Goal: Information Seeking & Learning: Learn about a topic

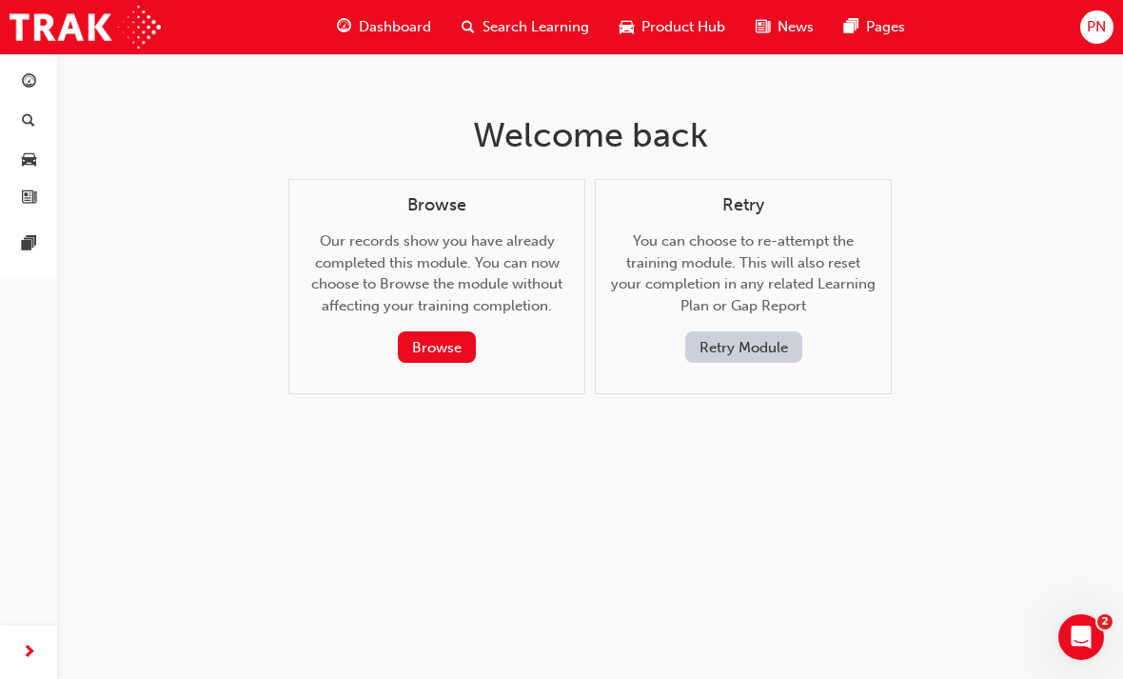
click at [756, 331] on button "Retry Module" at bounding box center [743, 346] width 117 height 31
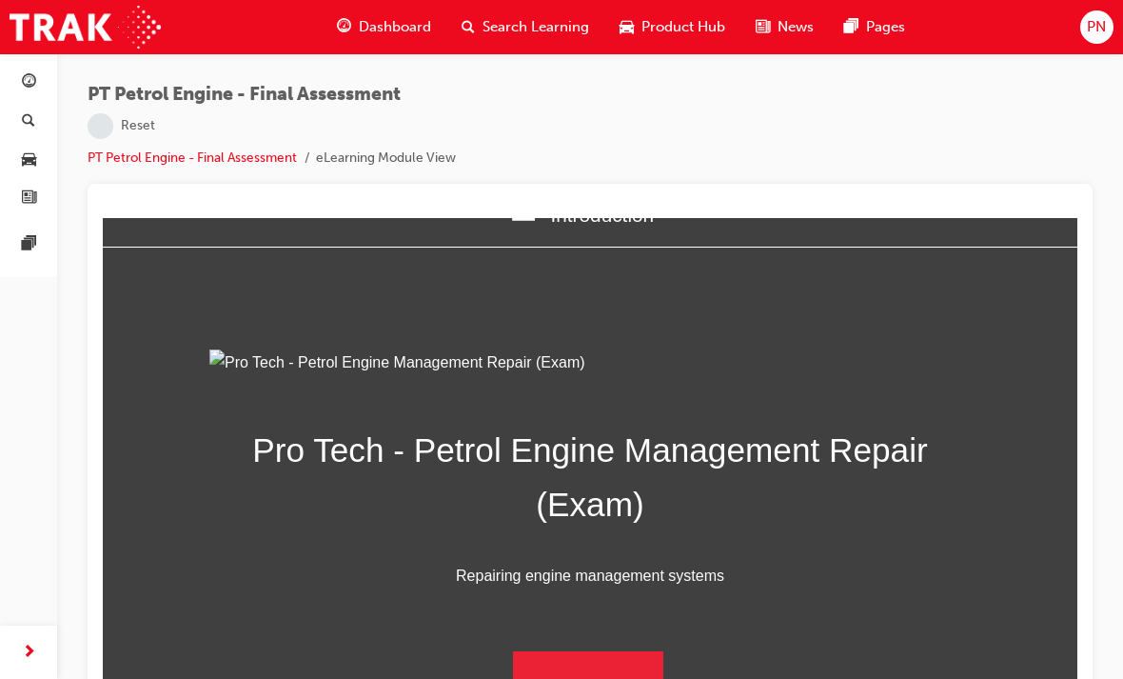
scroll to position [25, 0]
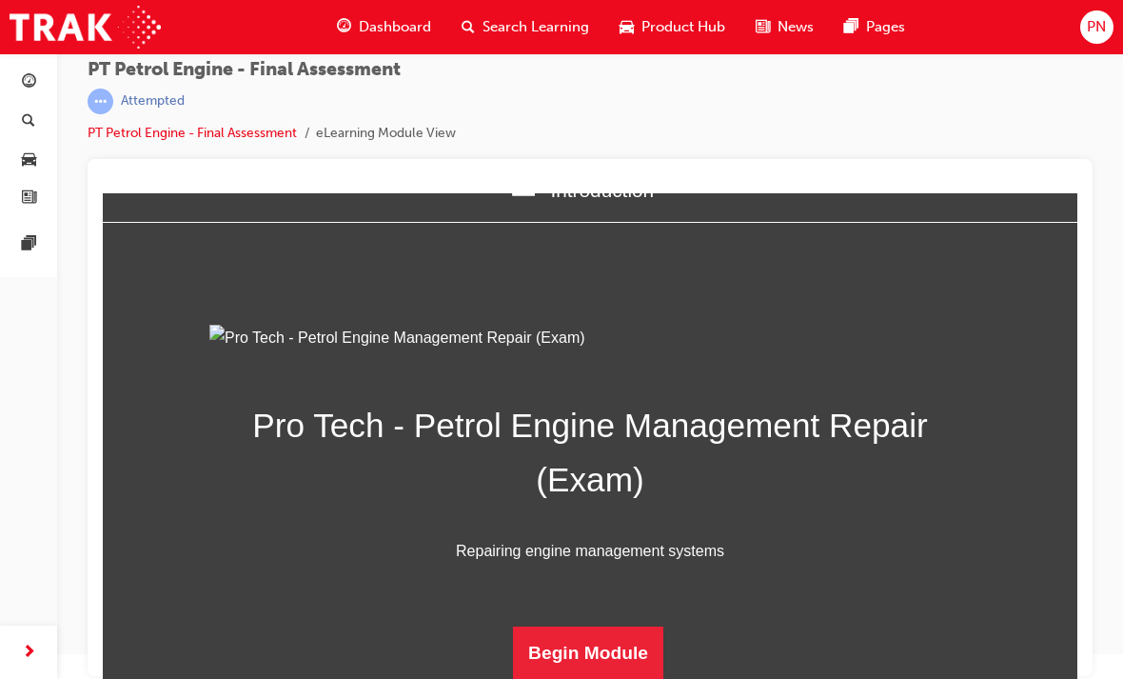
click at [594, 638] on button "Begin Module" at bounding box center [588, 652] width 150 height 53
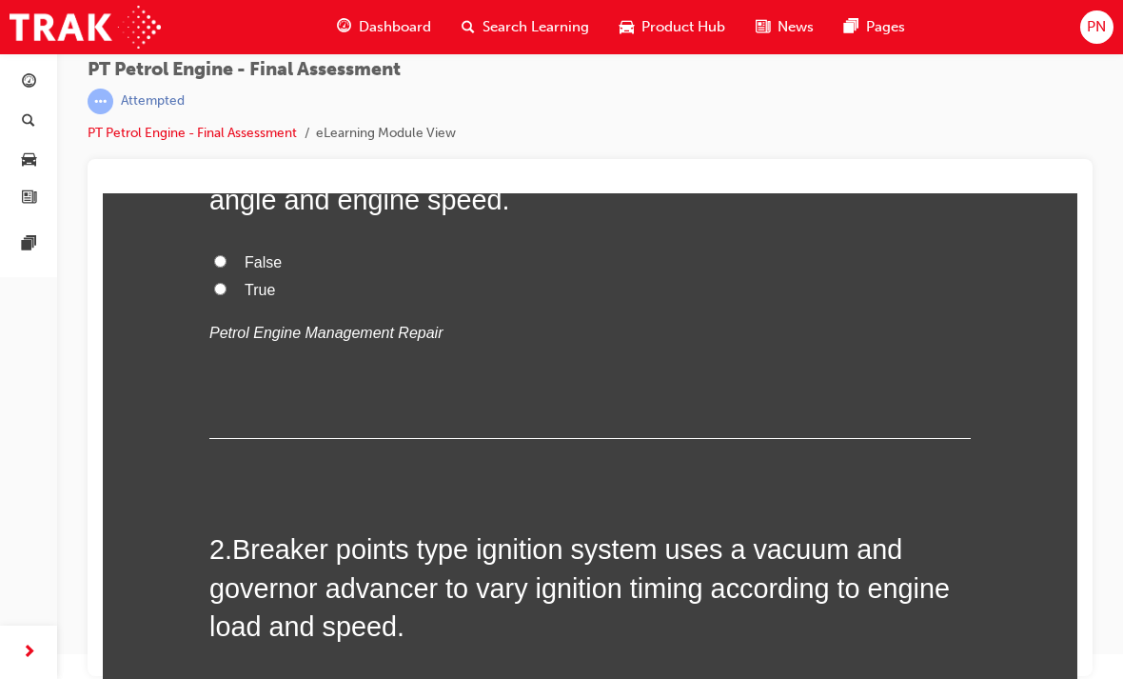
scroll to position [0, 0]
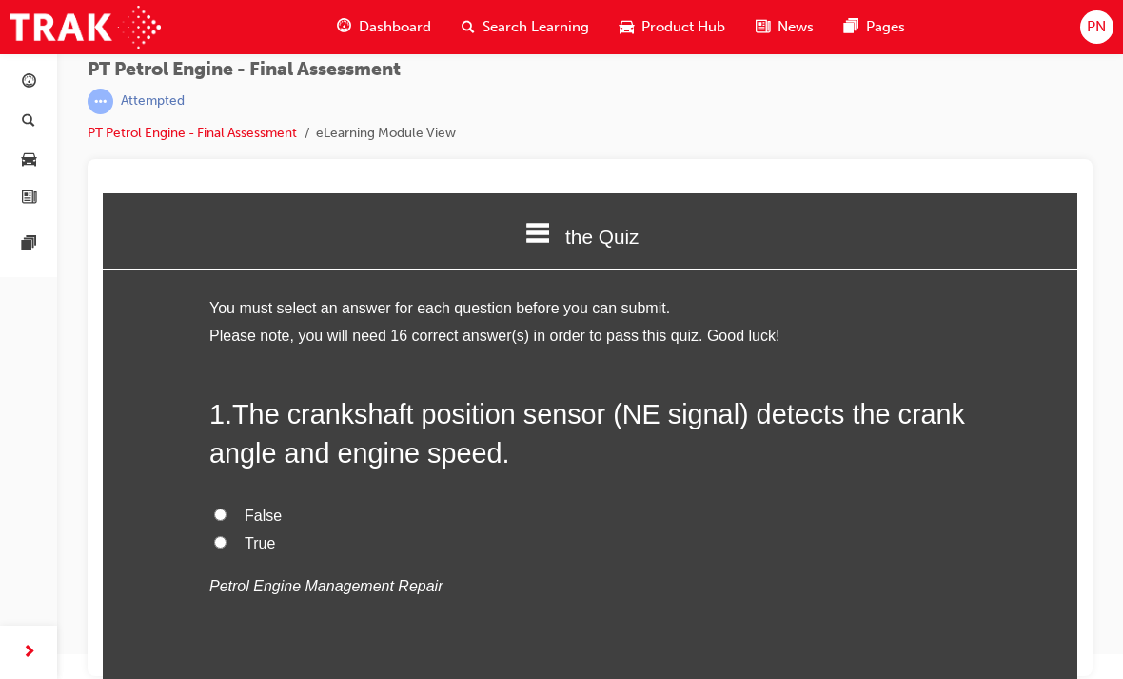
click at [225, 536] on input "True" at bounding box center [220, 542] width 12 height 12
radio input "true"
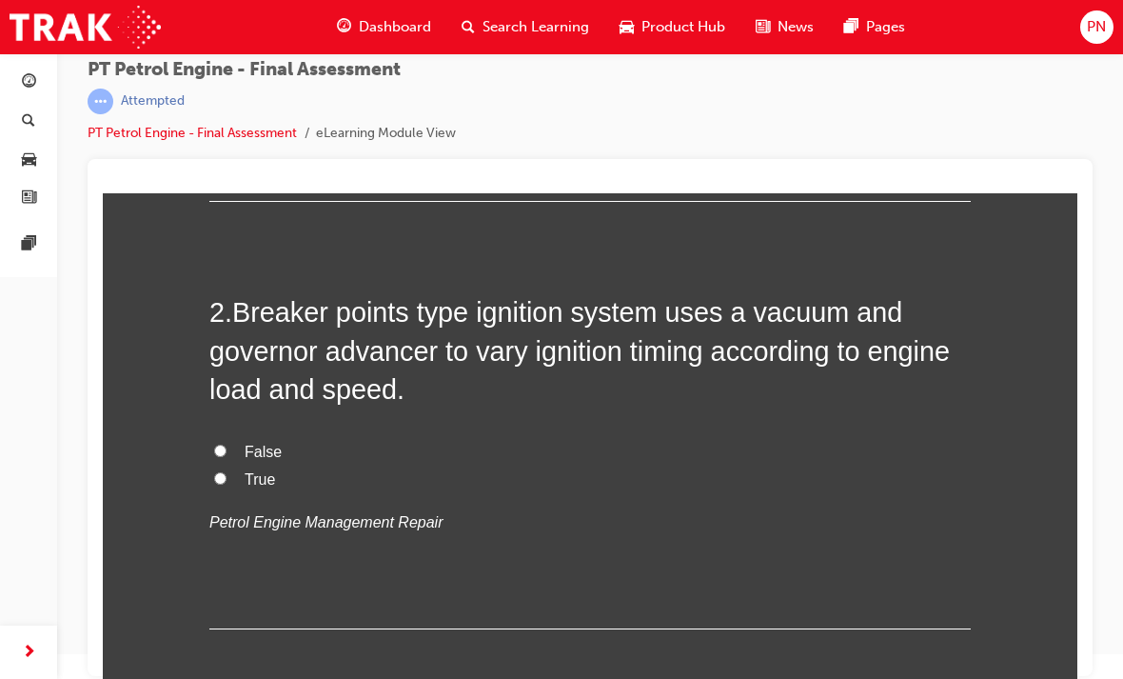
scroll to position [491, 0]
click at [223, 444] on input "False" at bounding box center [220, 450] width 12 height 12
radio input "true"
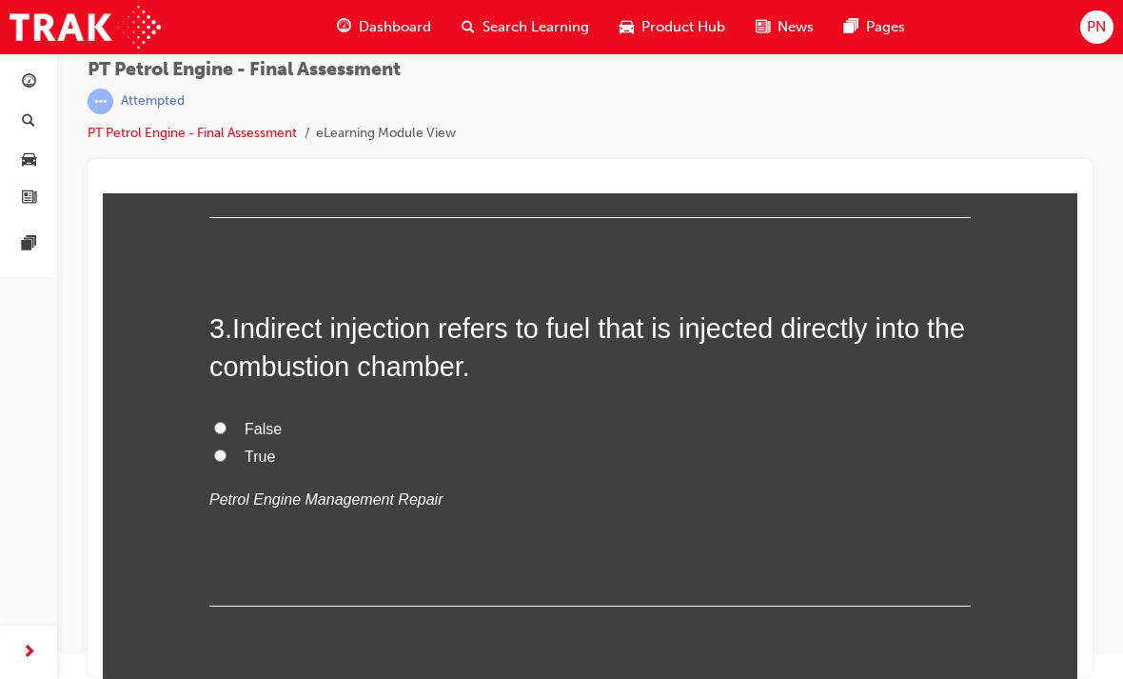
scroll to position [903, 0]
click at [222, 448] on input "True" at bounding box center [220, 454] width 12 height 12
radio input "true"
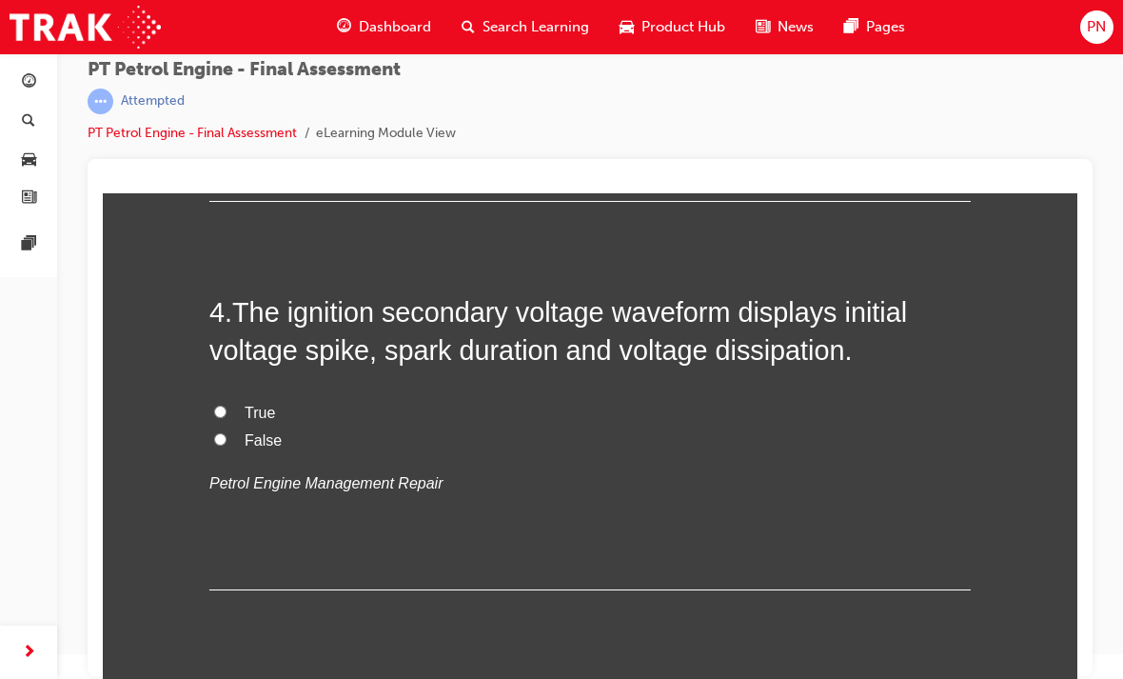
scroll to position [1308, 0]
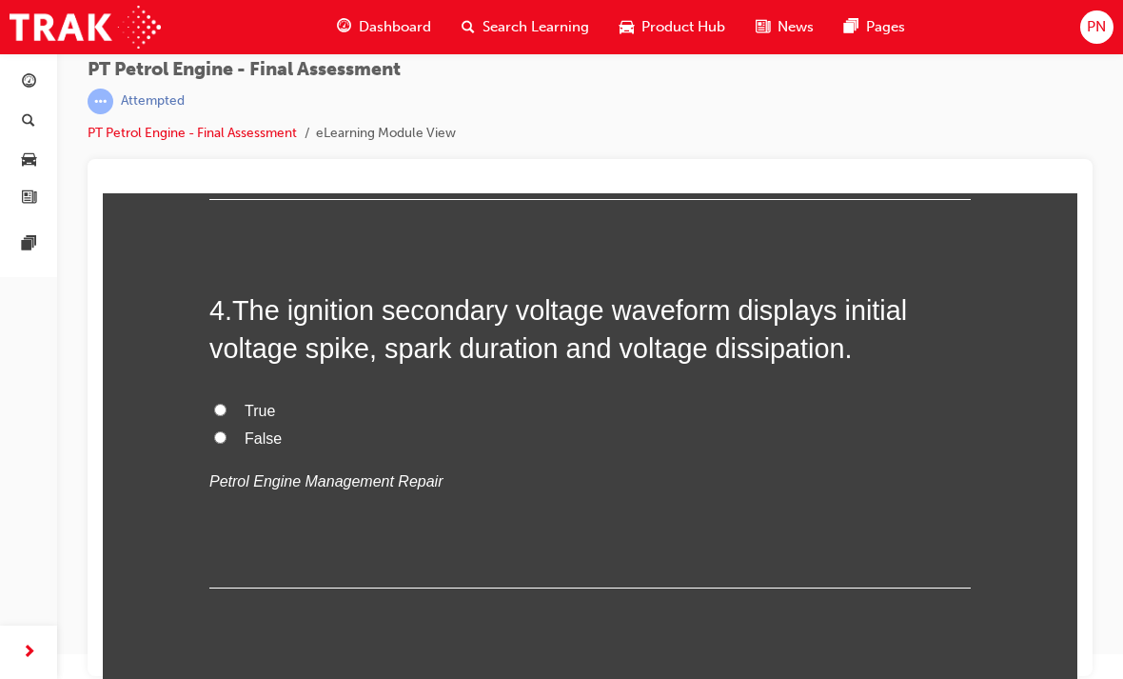
click at [220, 431] on input "False" at bounding box center [220, 437] width 12 height 12
radio input "true"
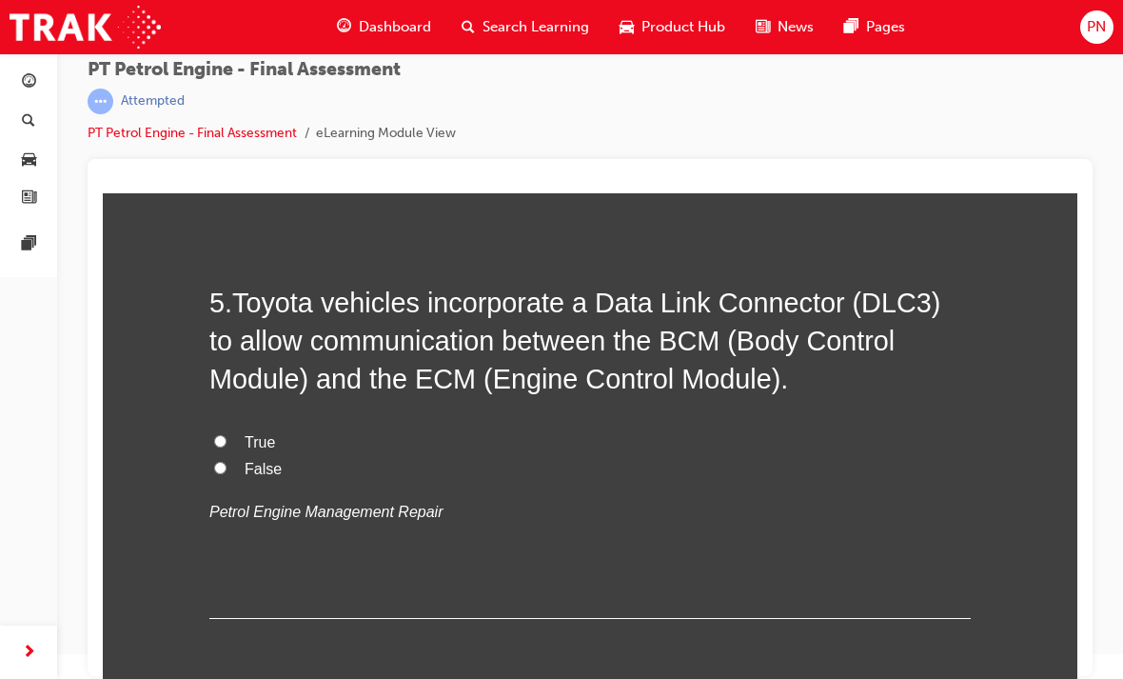
scroll to position [1692, 0]
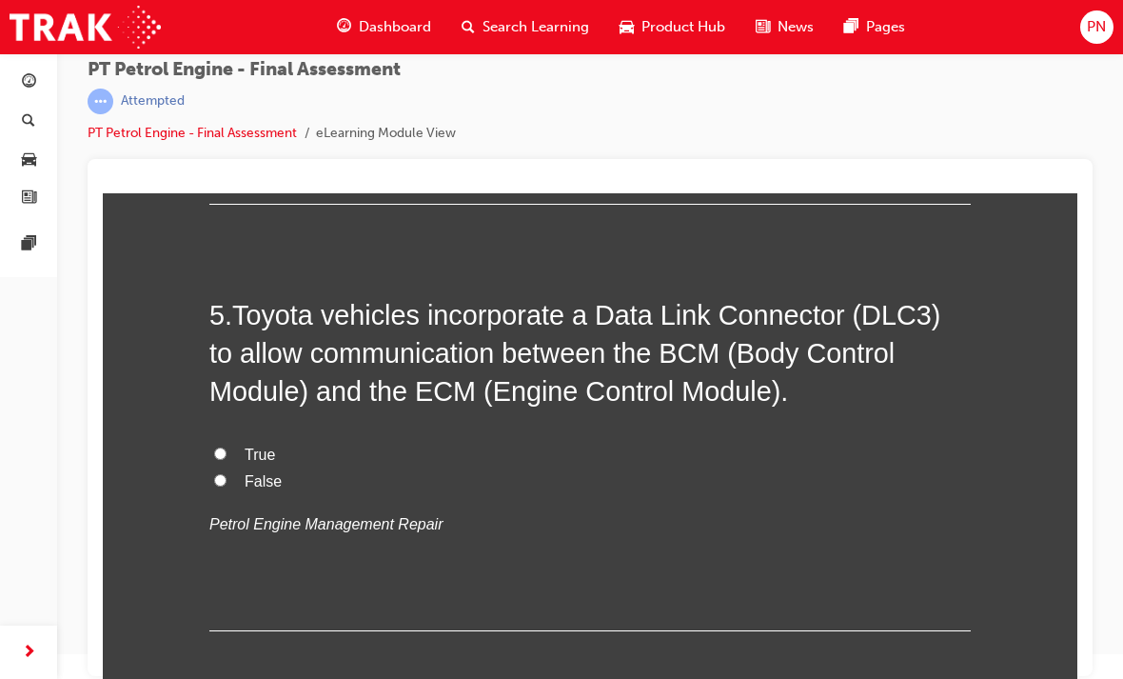
click at [226, 447] on input "True" at bounding box center [220, 453] width 12 height 12
radio input "true"
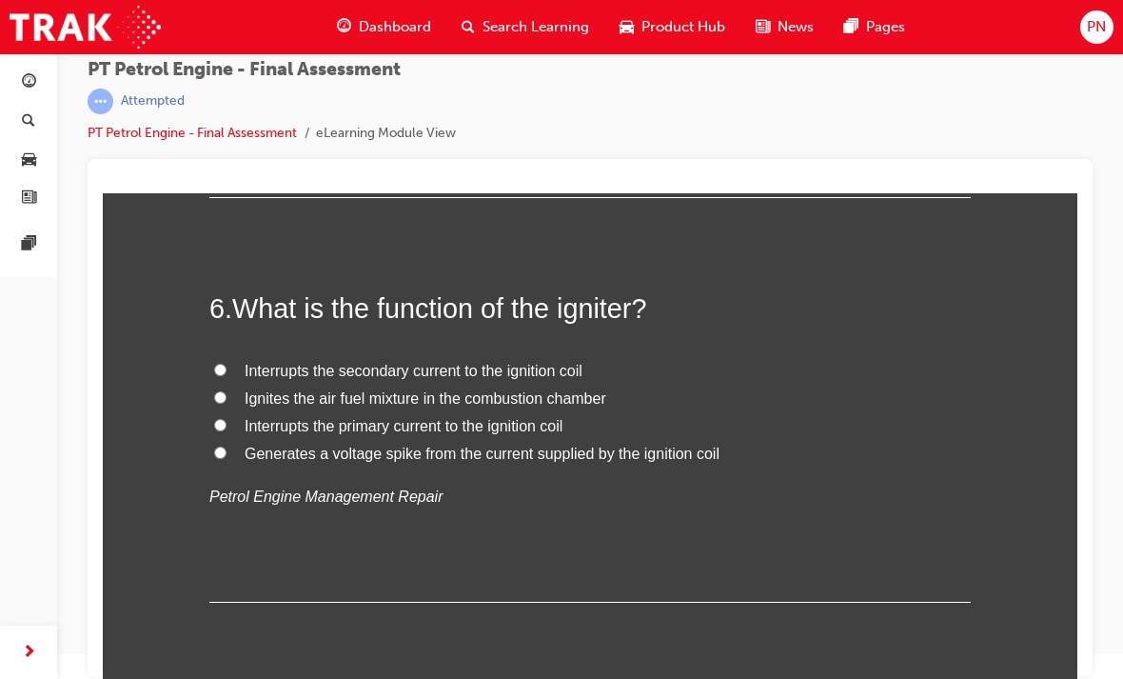
scroll to position [2127, 0]
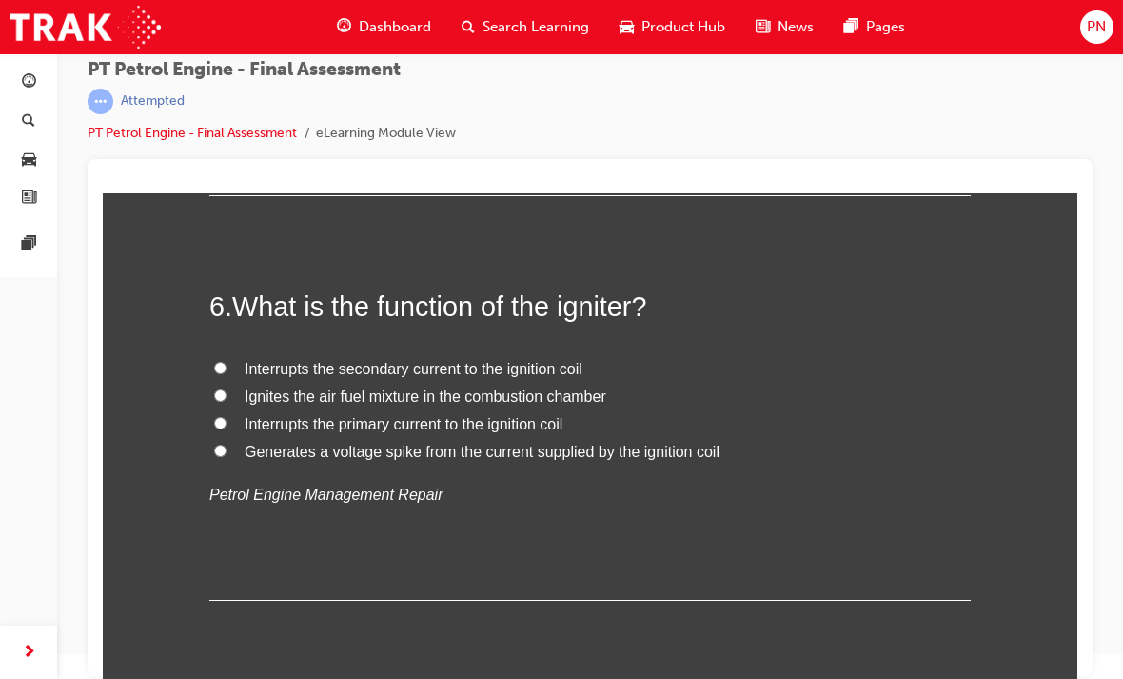
click at [223, 445] on input "Generates a voltage spike from the current supplied by the ignition coil" at bounding box center [220, 451] width 12 height 12
radio input "true"
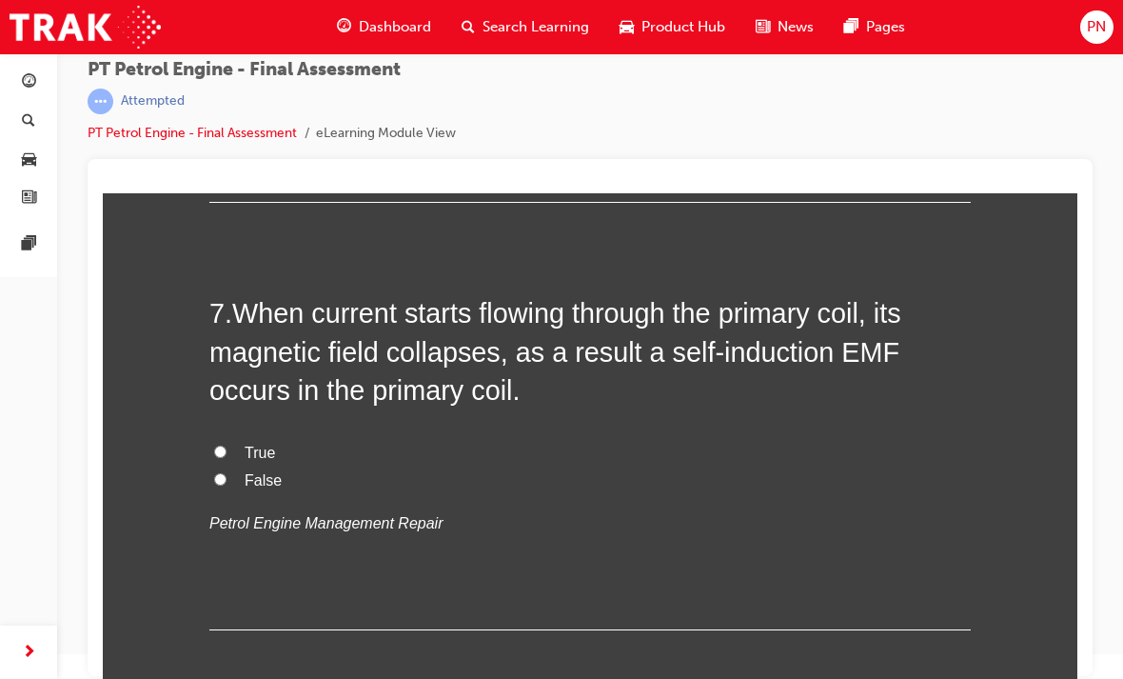
scroll to position [2526, 0]
click at [233, 439] on label "True" at bounding box center [590, 453] width 762 height 28
click at [227, 445] on input "True" at bounding box center [220, 451] width 12 height 12
radio input "true"
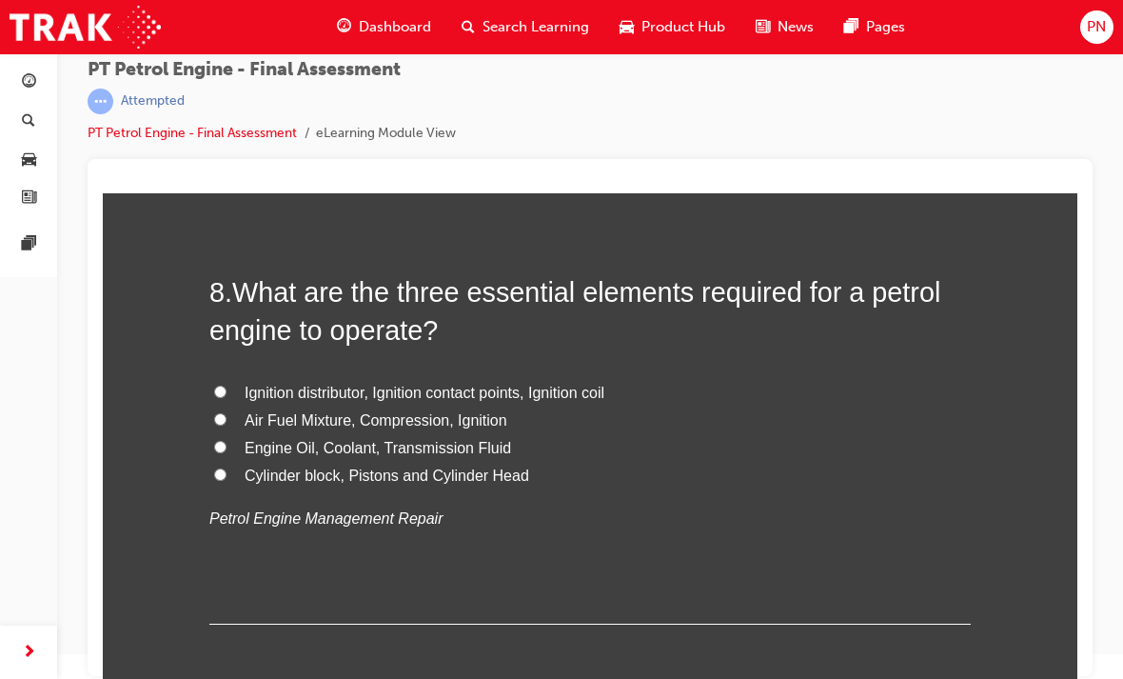
scroll to position [2975, 0]
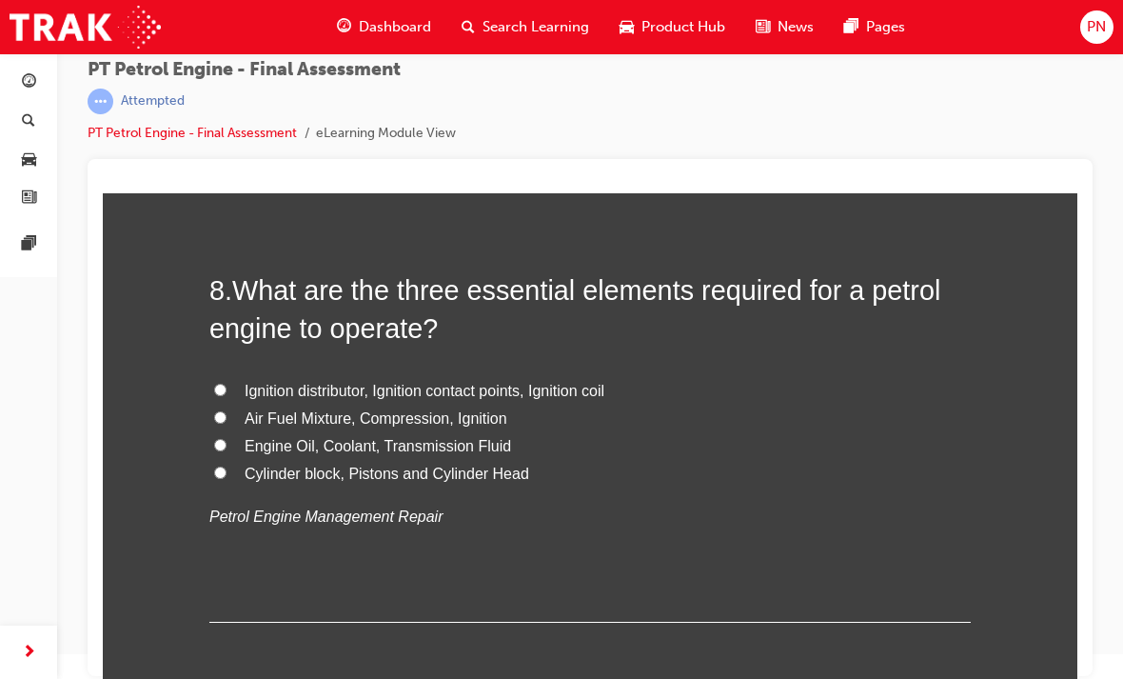
click at [219, 411] on input "Air Fuel Mixture, Compression, Ignition" at bounding box center [220, 417] width 12 height 12
radio input "true"
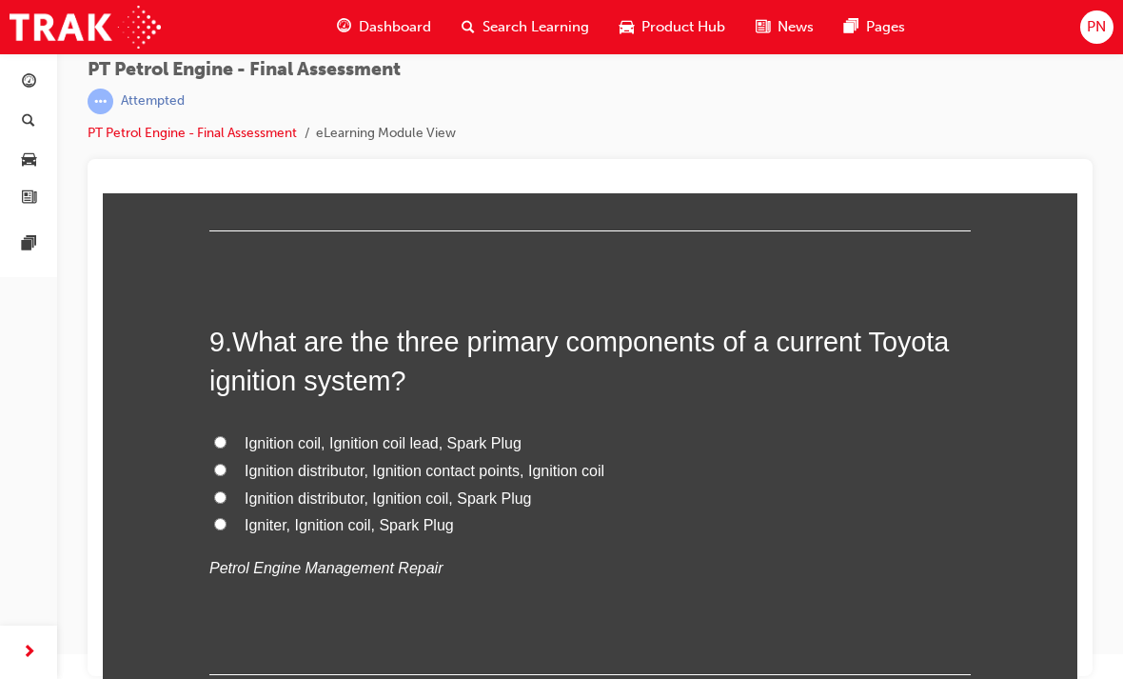
scroll to position [3368, 0]
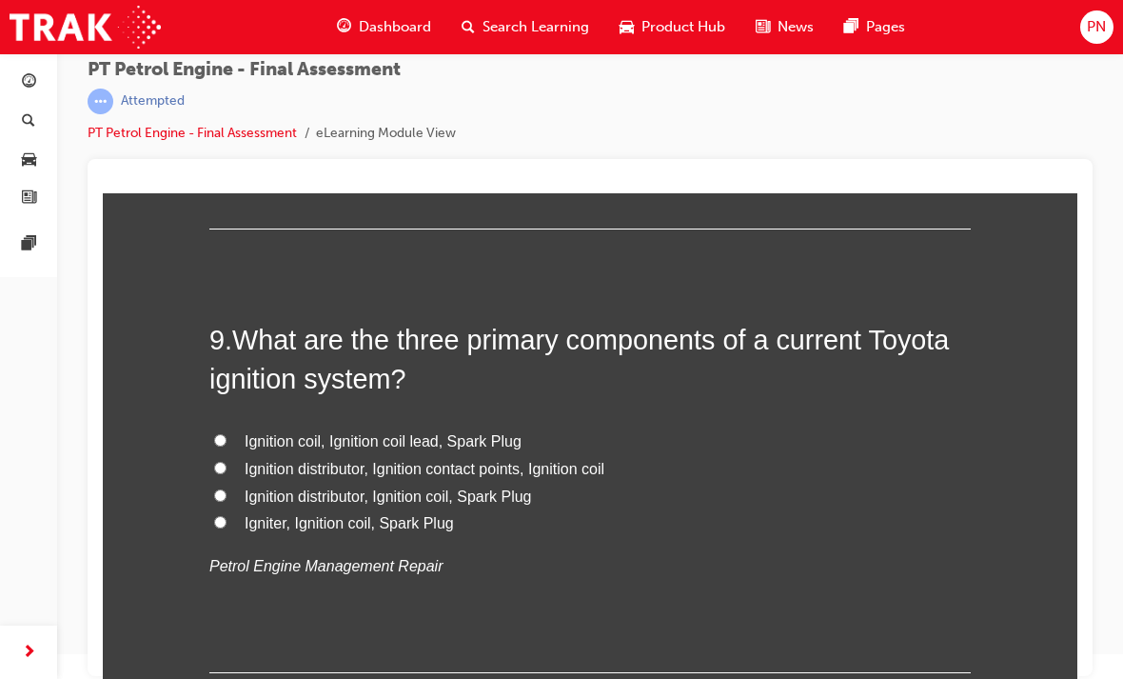
click at [223, 462] on input "Ignition distributor, Ignition contact points, Ignition coil" at bounding box center [220, 468] width 12 height 12
radio input "true"
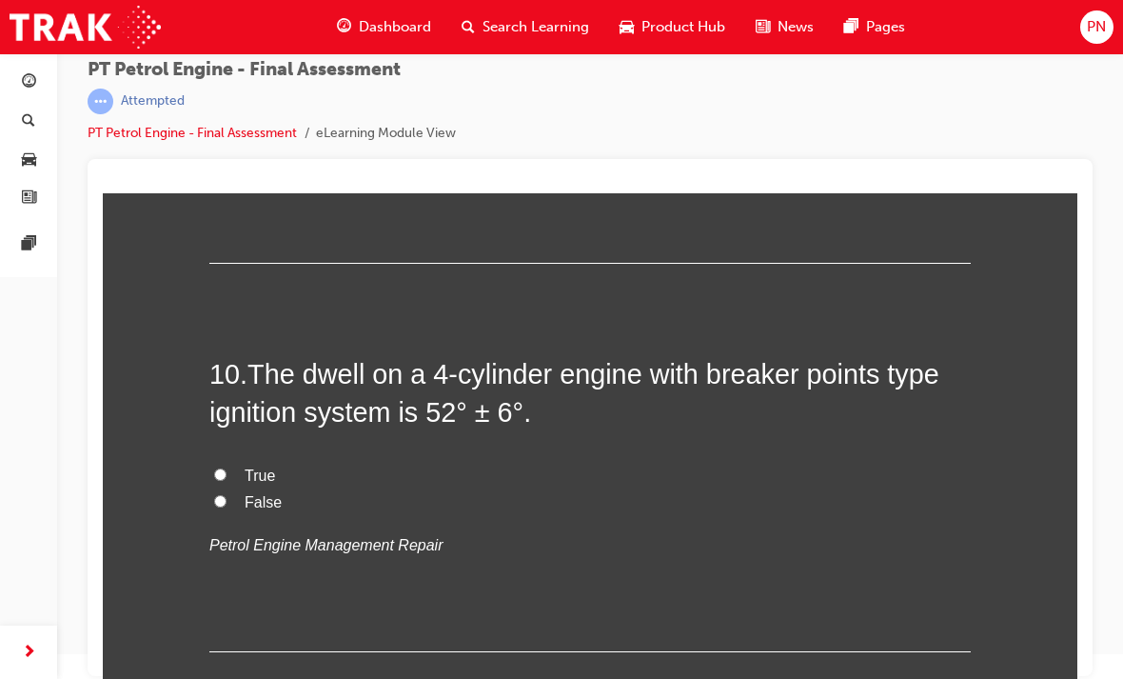
scroll to position [3779, 0]
click at [228, 462] on label "True" at bounding box center [590, 476] width 762 height 28
click at [227, 467] on input "True" at bounding box center [220, 473] width 12 height 12
radio input "true"
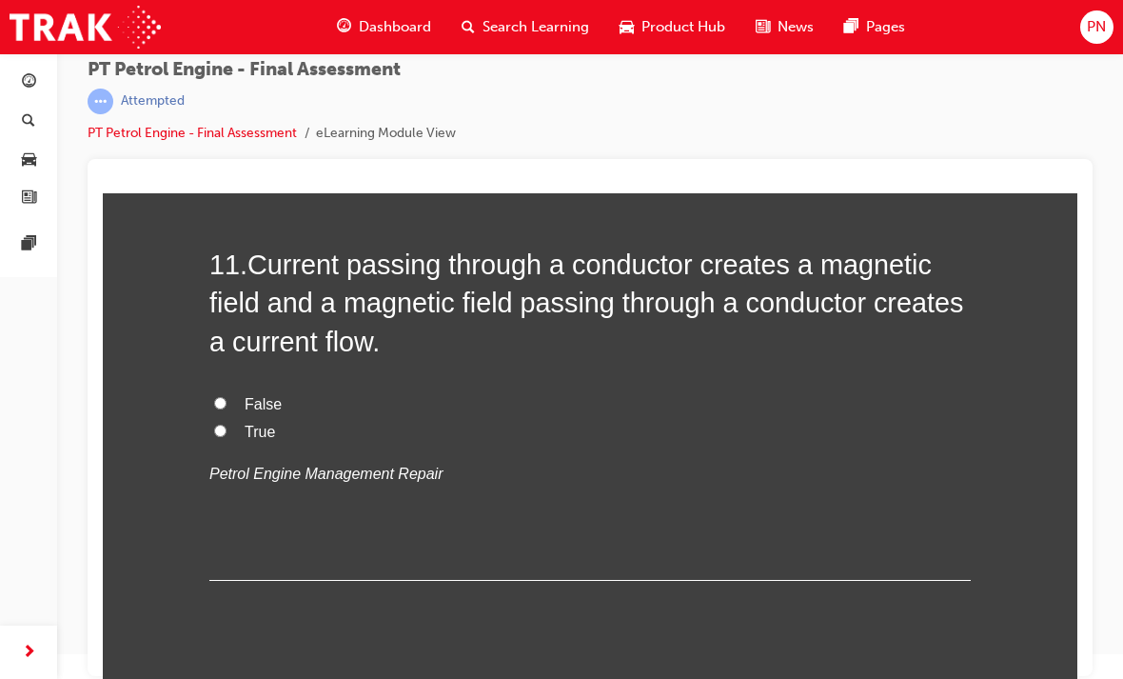
scroll to position [4278, 0]
click at [230, 389] on label "False" at bounding box center [590, 403] width 762 height 28
click at [227, 395] on input "False" at bounding box center [220, 401] width 12 height 12
radio input "true"
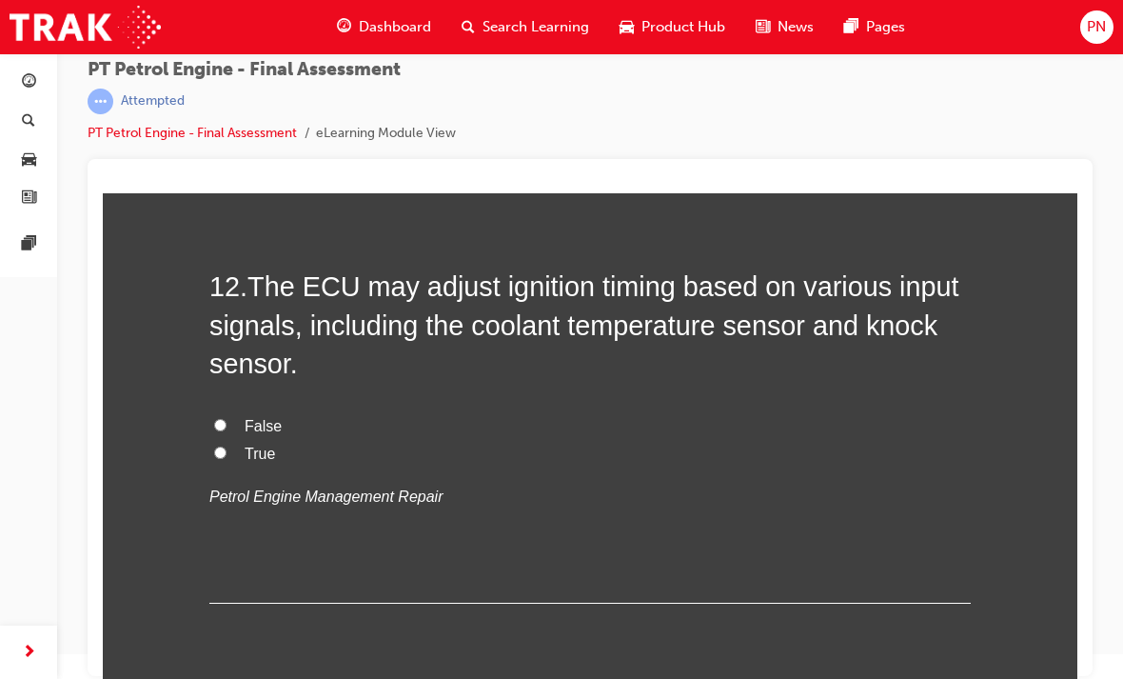
scroll to position [4663, 0]
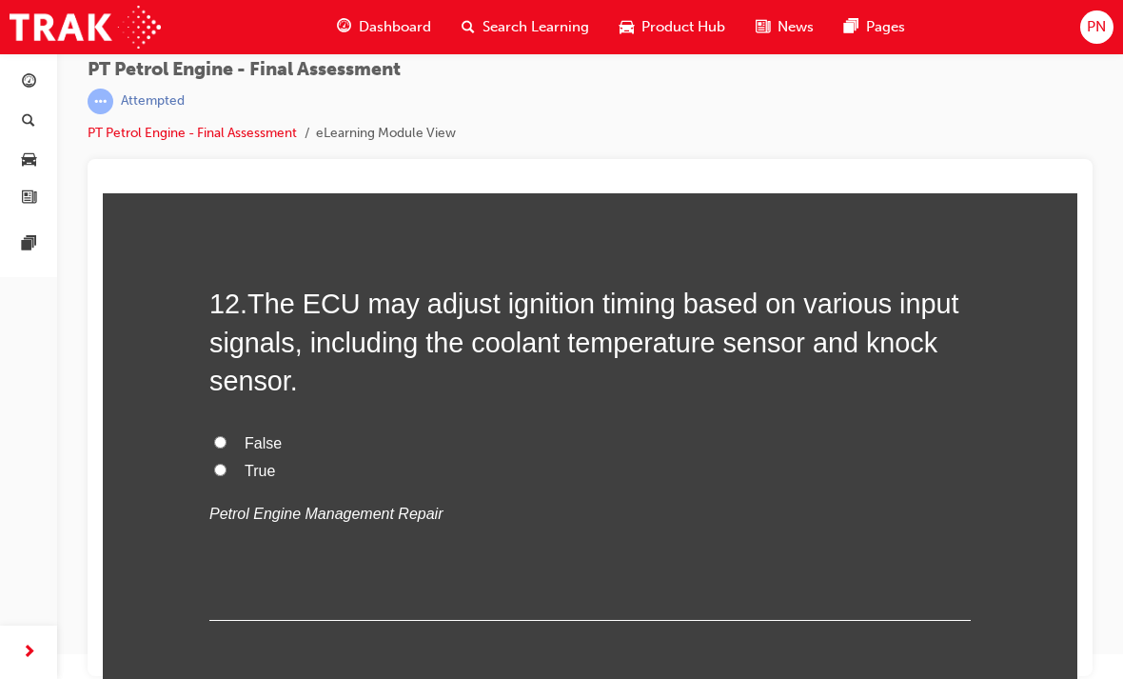
click at [215, 464] on input "True" at bounding box center [220, 470] width 12 height 12
radio input "true"
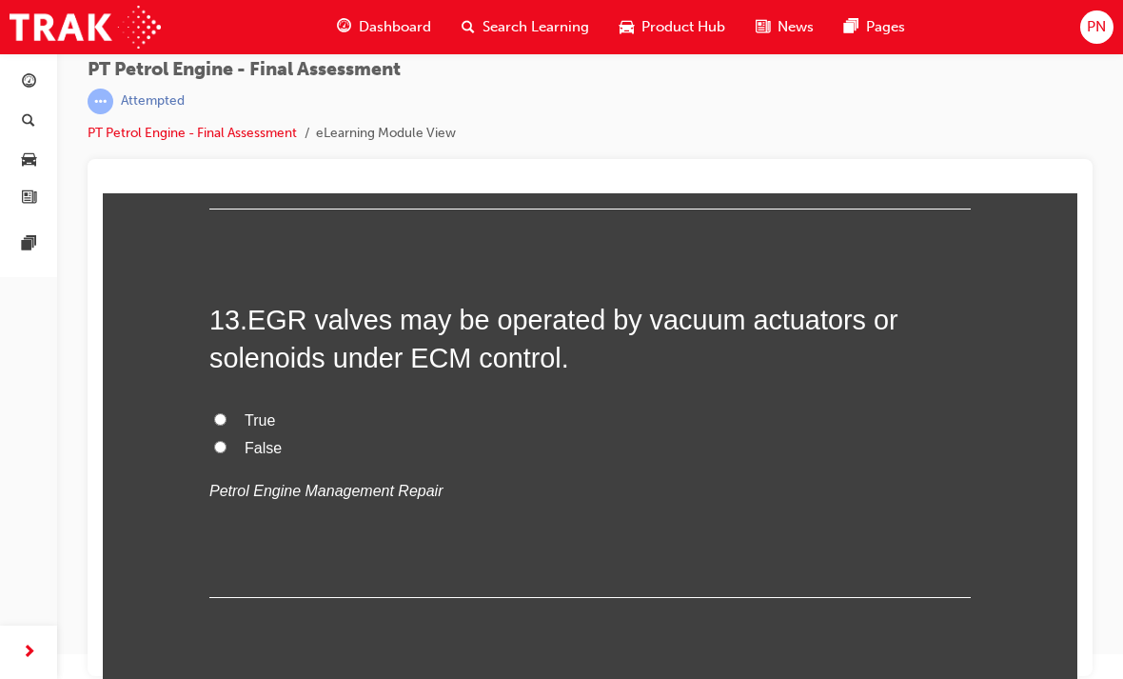
scroll to position [5072, 0]
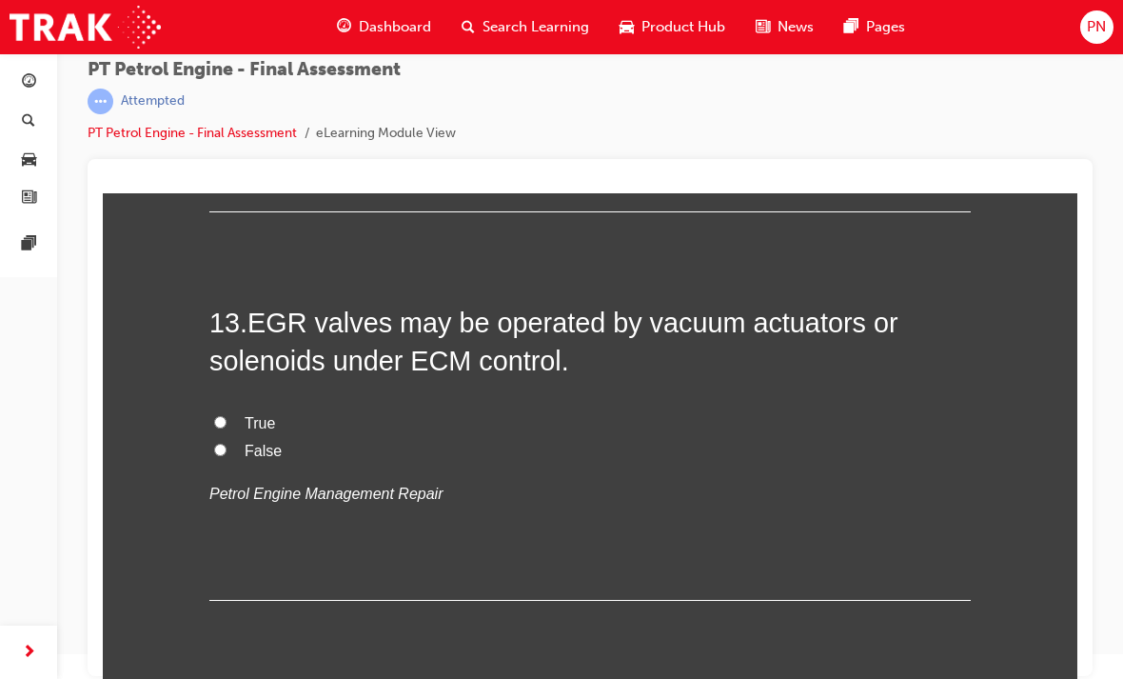
click at [223, 410] on label "True" at bounding box center [590, 424] width 762 height 28
click at [223, 416] on input "True" at bounding box center [220, 422] width 12 height 12
radio input "true"
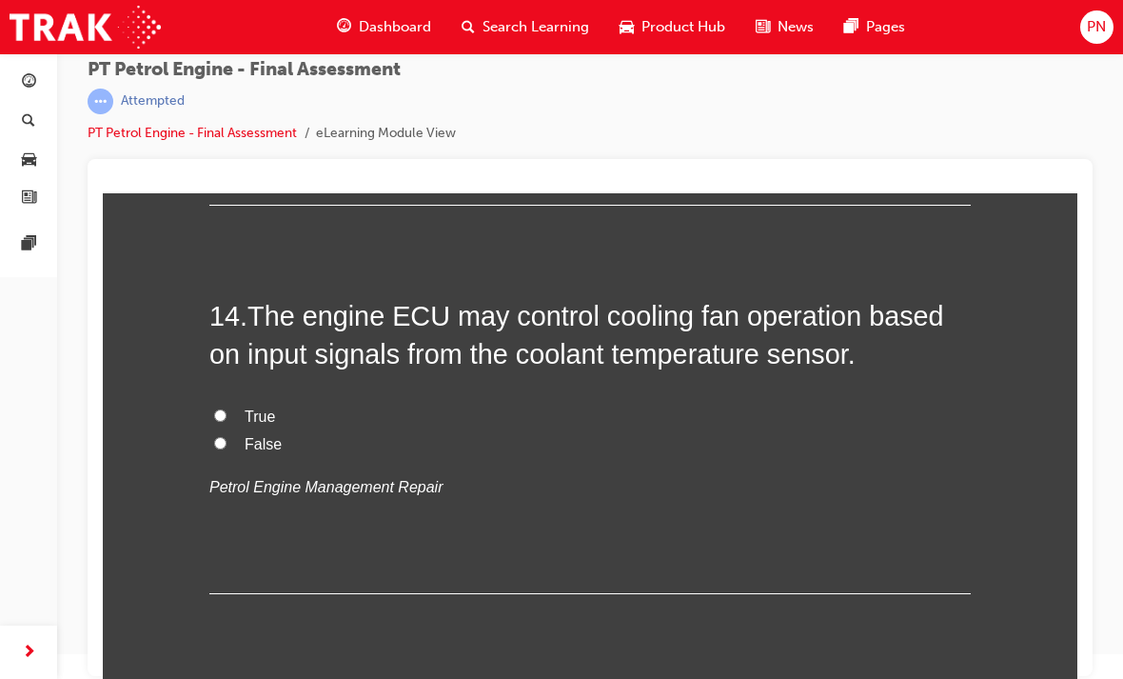
scroll to position [5469, 0]
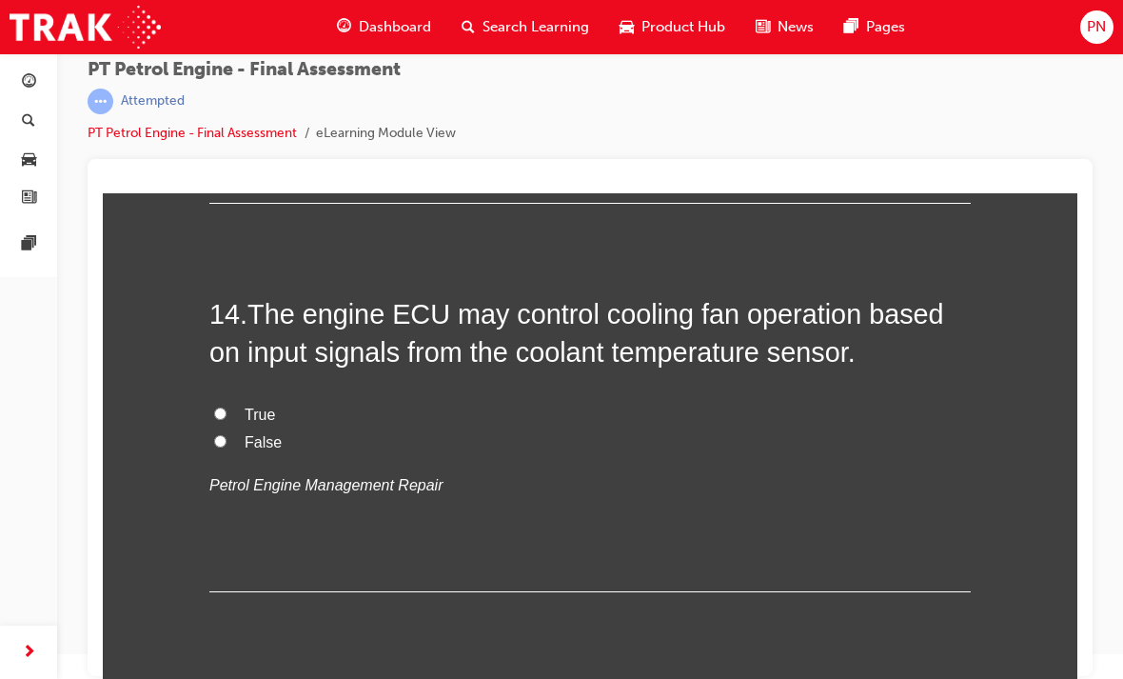
click at [225, 407] on input "True" at bounding box center [220, 413] width 12 height 12
radio input "true"
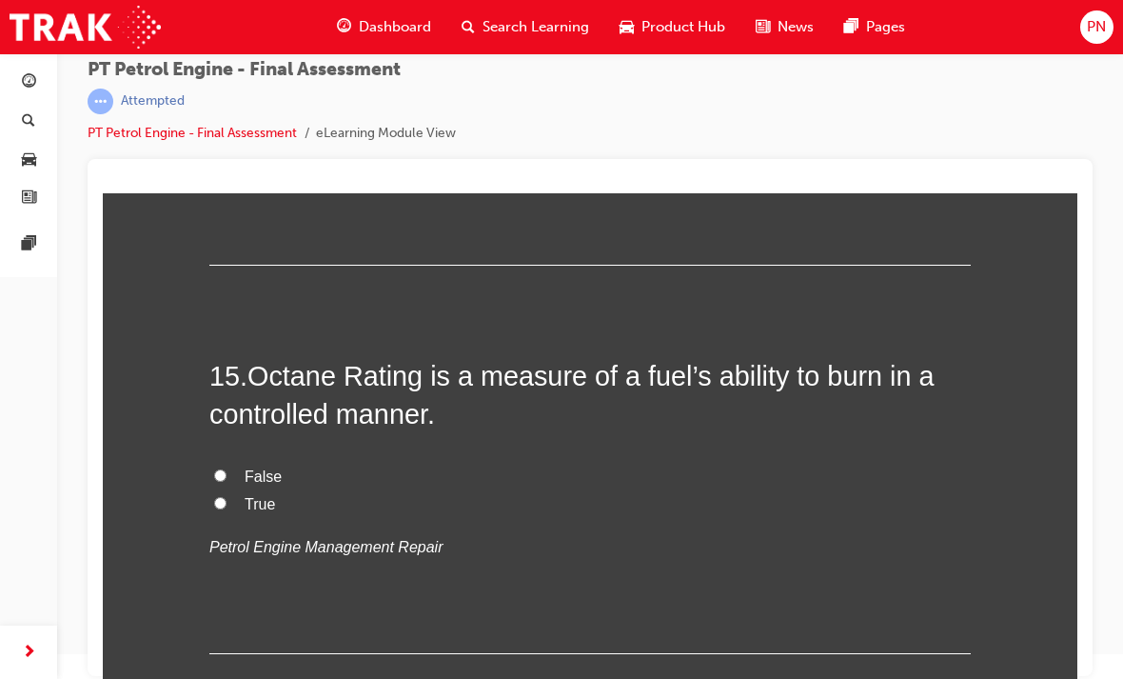
scroll to position [5797, 0]
click at [229, 489] on label "True" at bounding box center [590, 503] width 762 height 28
click at [227, 495] on input "True" at bounding box center [220, 501] width 12 height 12
radio input "true"
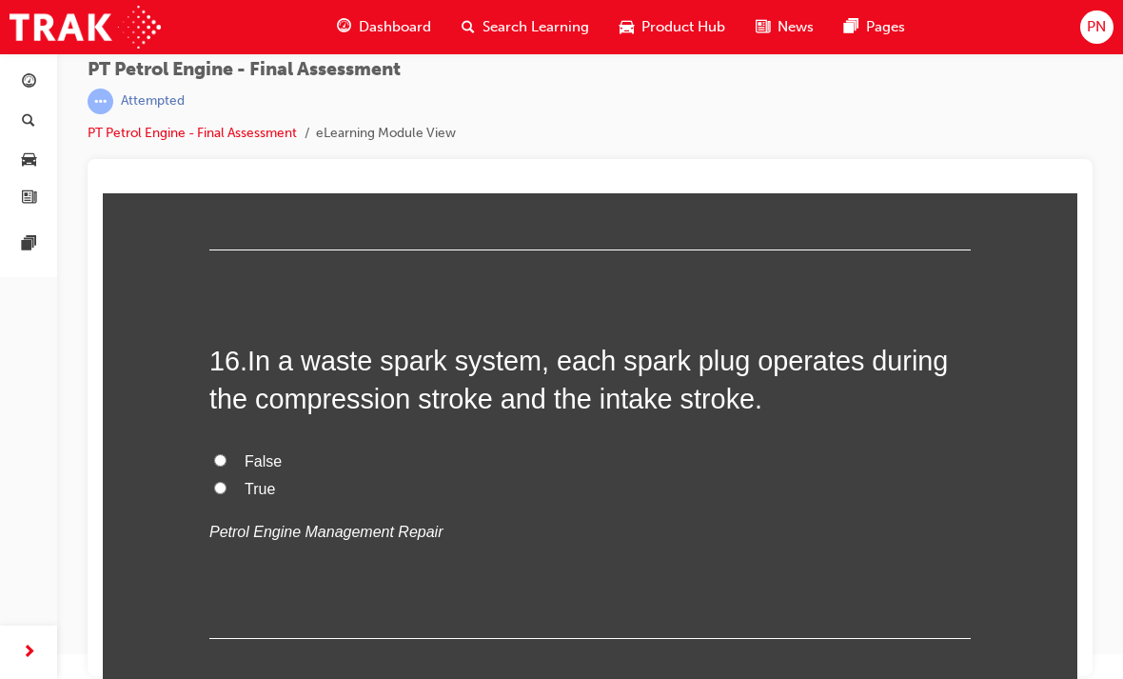
scroll to position [6200, 0]
click at [222, 453] on input "False" at bounding box center [220, 459] width 12 height 12
radio input "true"
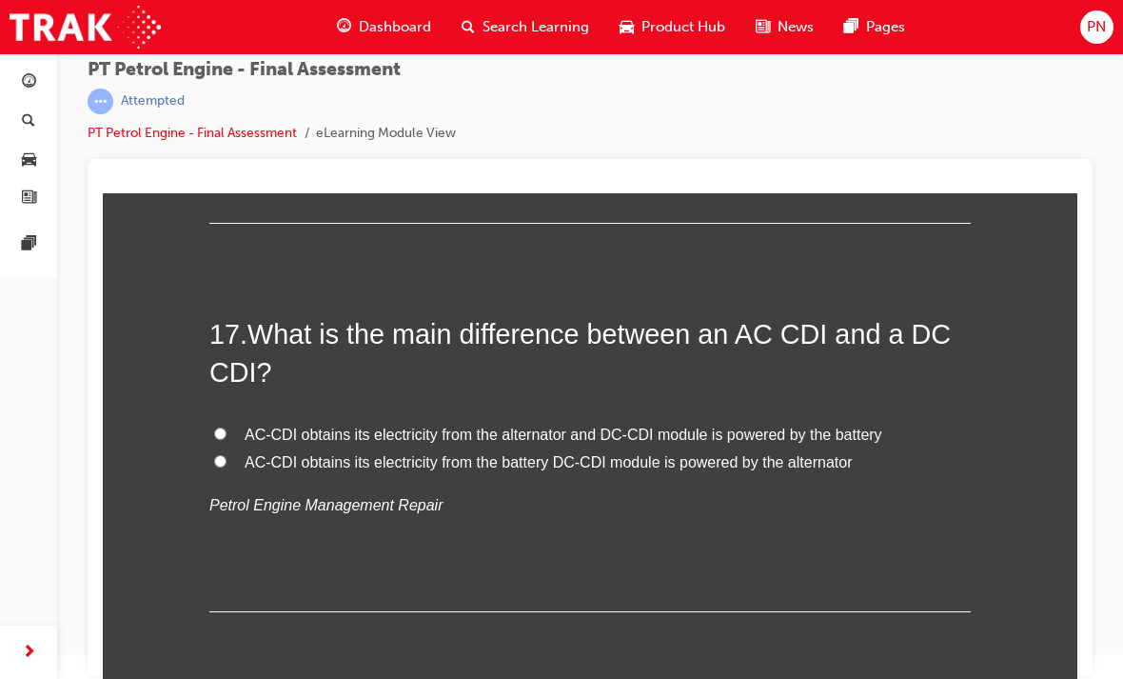
scroll to position [6615, 0]
click at [223, 454] on input "AC-CDI obtains its electricity from the battery DC-CDI module is powered by the…" at bounding box center [220, 460] width 12 height 12
radio input "true"
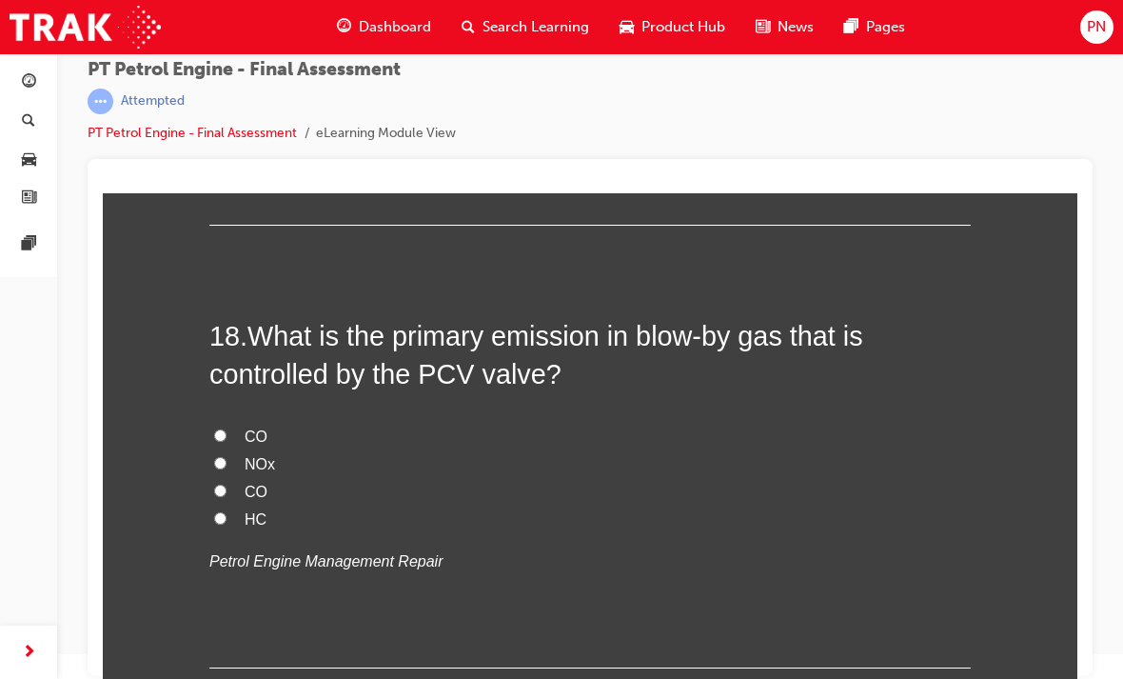
scroll to position [7002, 0]
click at [225, 511] on input "HC" at bounding box center [220, 517] width 12 height 12
radio input "true"
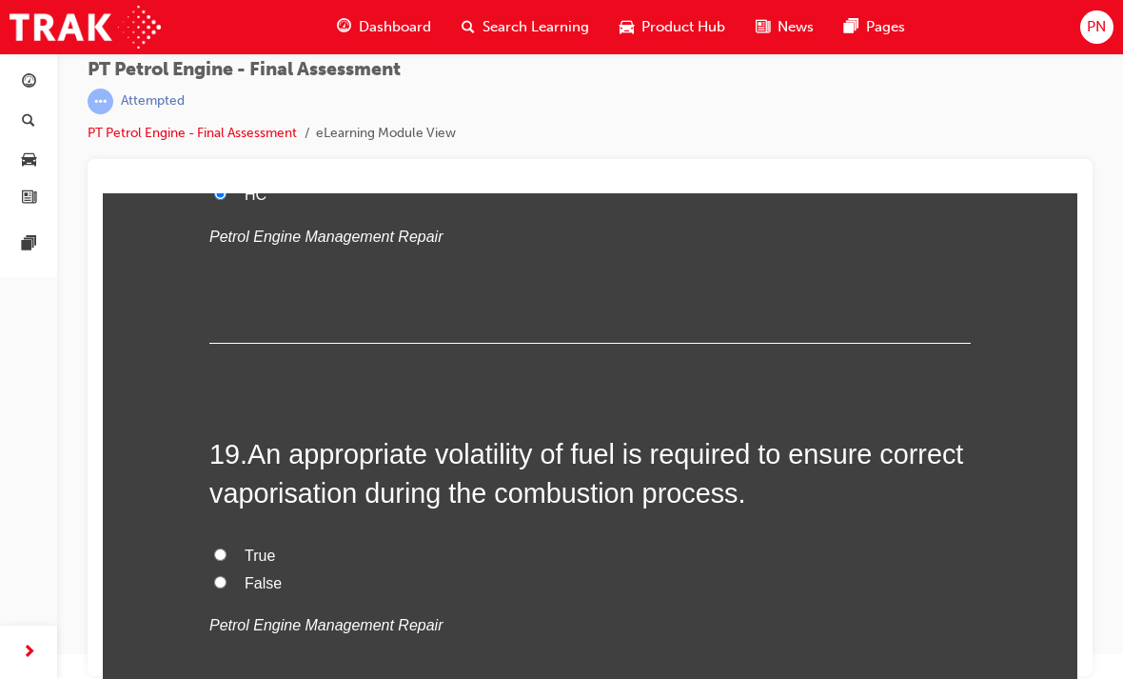
scroll to position [7326, 0]
click at [228, 542] on label "True" at bounding box center [590, 556] width 762 height 28
click at [227, 547] on input "True" at bounding box center [220, 553] width 12 height 12
radio input "true"
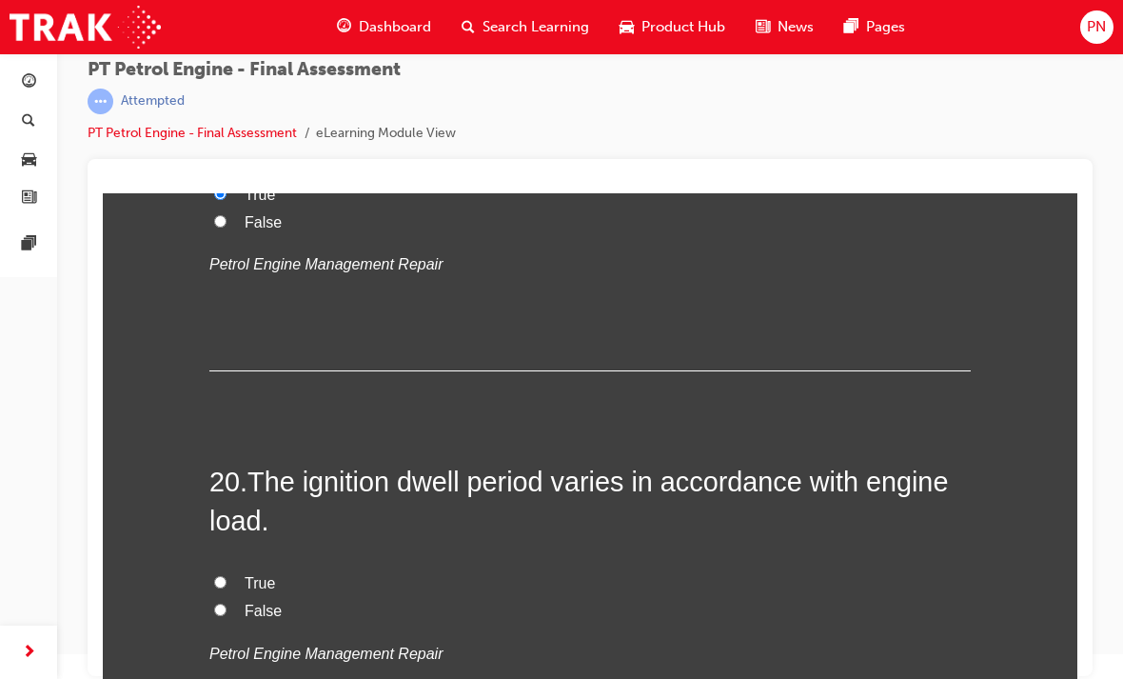
scroll to position [7687, 0]
click at [237, 569] on label "True" at bounding box center [590, 583] width 762 height 28
click at [227, 575] on input "True" at bounding box center [220, 581] width 12 height 12
radio input "true"
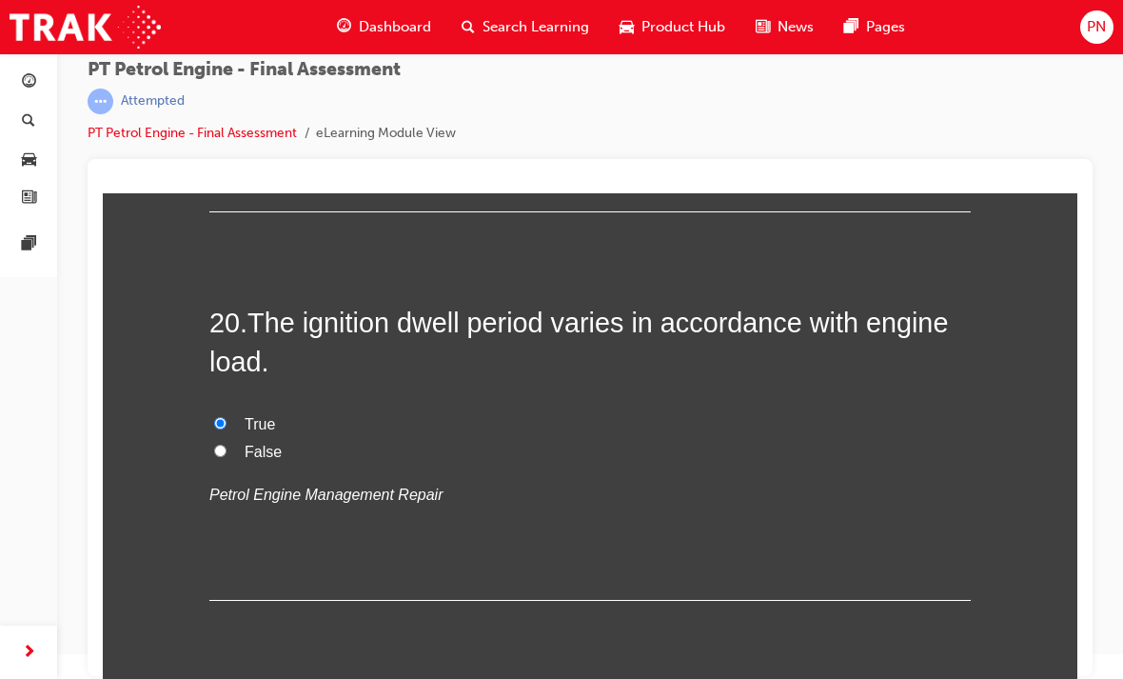
scroll to position [7843, 0]
